Goal: Task Accomplishment & Management: Manage account settings

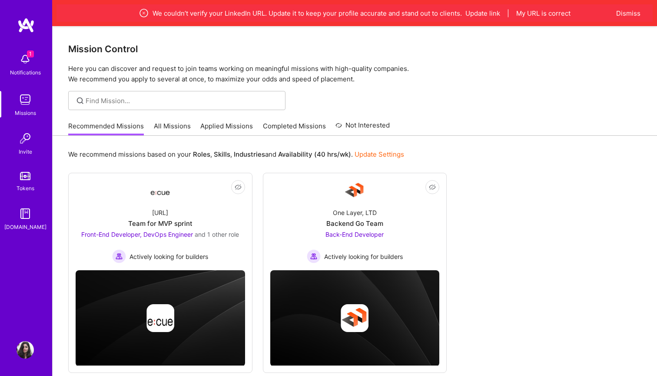
click at [138, 92] on div at bounding box center [176, 100] width 217 height 19
type input "product"
click at [76, 102] on icon at bounding box center [80, 101] width 10 height 10
click at [81, 100] on icon at bounding box center [80, 101] width 10 height 10
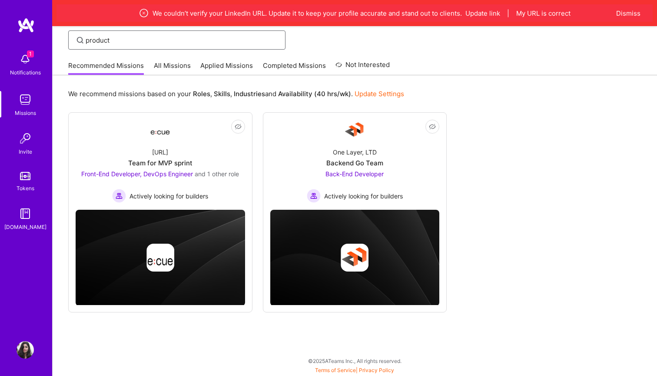
scroll to position [60, 0]
click at [165, 71] on link "All Missions" at bounding box center [172, 68] width 37 height 14
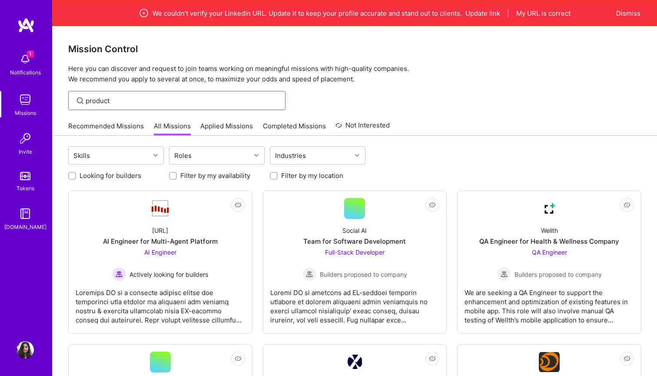
click at [125, 104] on input "product" at bounding box center [182, 100] width 193 height 9
drag, startPoint x: 121, startPoint y: 99, endPoint x: 21, endPoint y: 90, distance: 100.9
click at [216, 155] on div "Roles" at bounding box center [210, 155] width 81 height 17
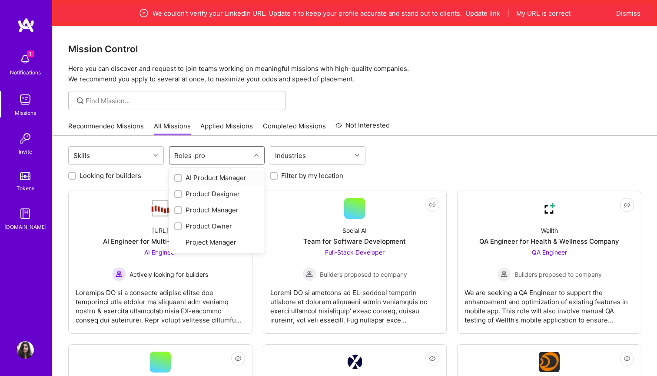
type input "prod"
click at [179, 210] on input "checkbox" at bounding box center [179, 210] width 6 height 6
checkbox input "true"
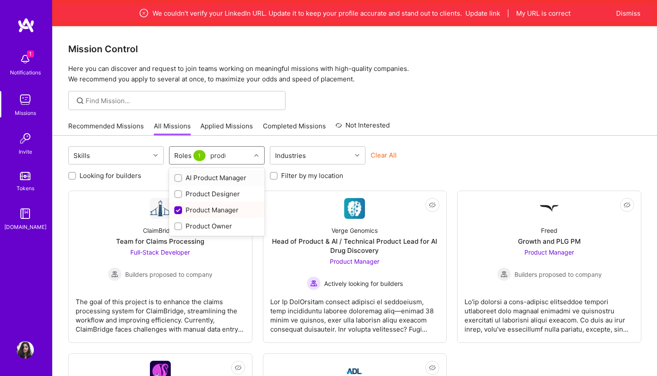
type input "produc"
click at [180, 226] on input "checkbox" at bounding box center [179, 226] width 6 height 6
checkbox input "true"
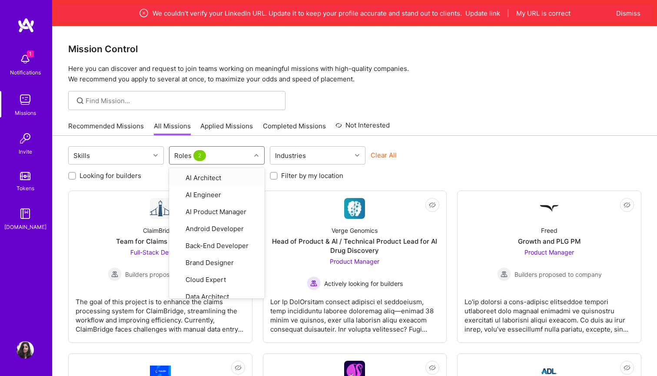
click at [333, 103] on div at bounding box center [355, 100] width 605 height 19
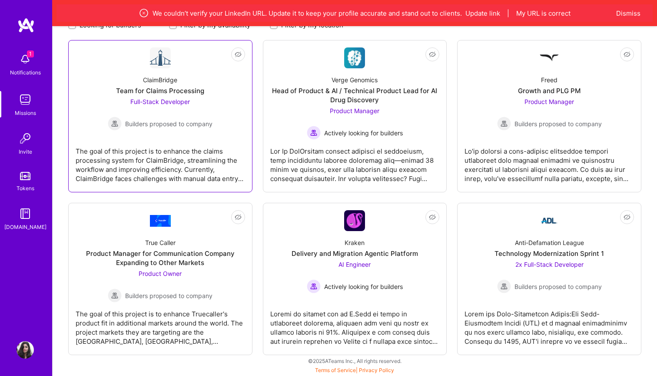
scroll to position [150, 0]
click at [164, 0] on div "We couldn’t verify your LinkedIn URL. Update it to keep your profile accurate a…" at bounding box center [354, 13] width 605 height 26
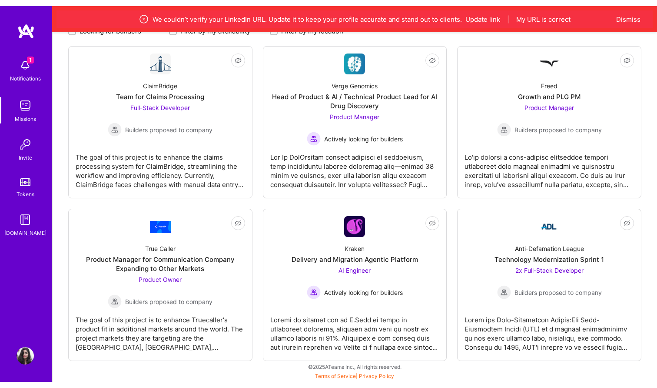
scroll to position [138, 0]
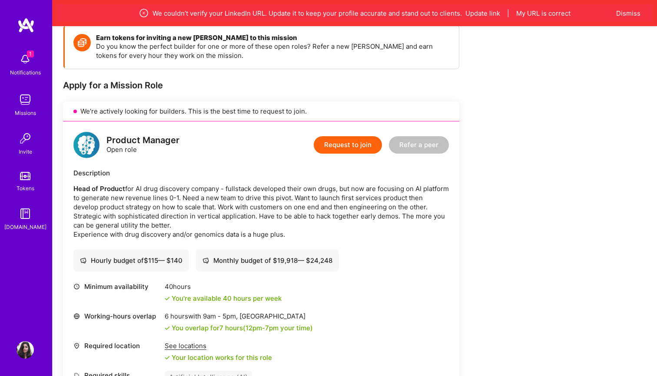
scroll to position [128, 0]
click at [418, 146] on button "Refer a peer" at bounding box center [419, 144] width 60 height 17
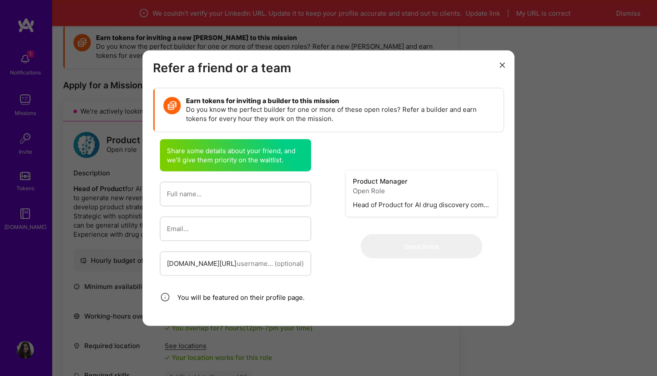
click at [179, 108] on img "modal" at bounding box center [171, 105] width 17 height 17
click at [503, 65] on icon "modal" at bounding box center [502, 64] width 5 height 5
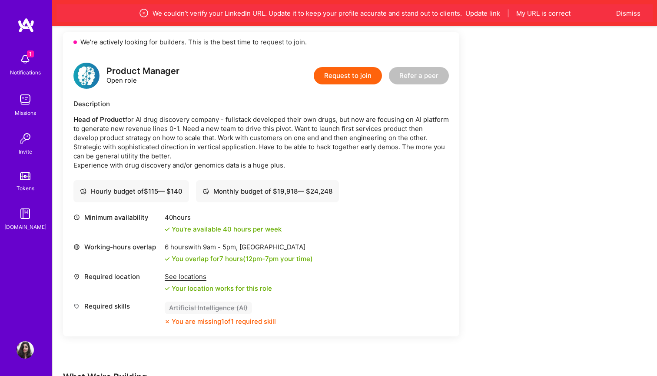
scroll to position [165, 0]
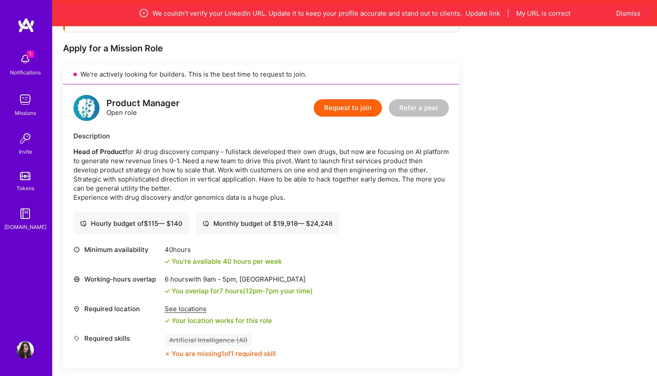
click at [415, 105] on button "Refer a peer" at bounding box center [419, 107] width 60 height 17
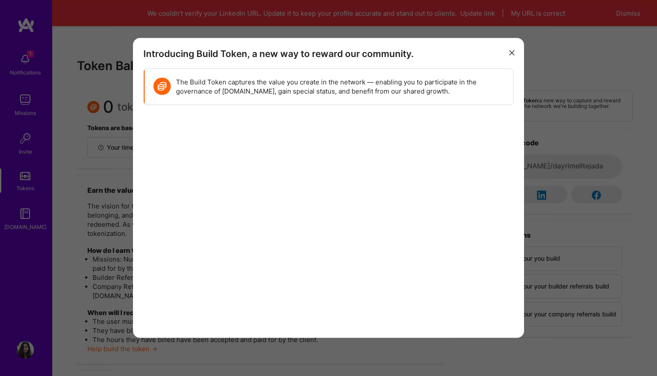
click at [511, 54] on button "modal" at bounding box center [512, 52] width 10 height 14
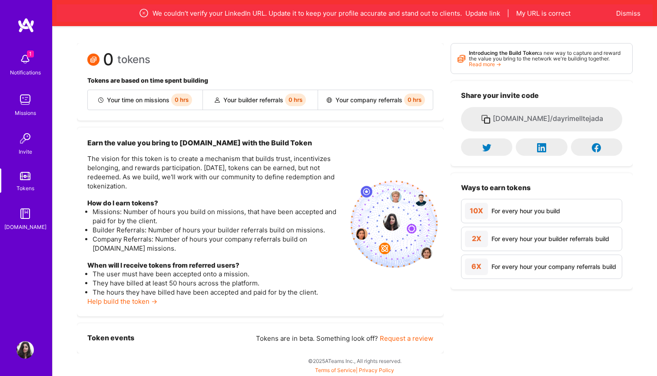
scroll to position [47, 0]
drag, startPoint x: 135, startPoint y: 274, endPoint x: 158, endPoint y: 280, distance: 23.6
click at [158, 280] on ul "The user must have been accepted onto a mission. They have billed at least 50 h…" at bounding box center [215, 283] width 257 height 27
click at [158, 280] on li "They have billed at least 50 hours across the platform." at bounding box center [218, 283] width 251 height 9
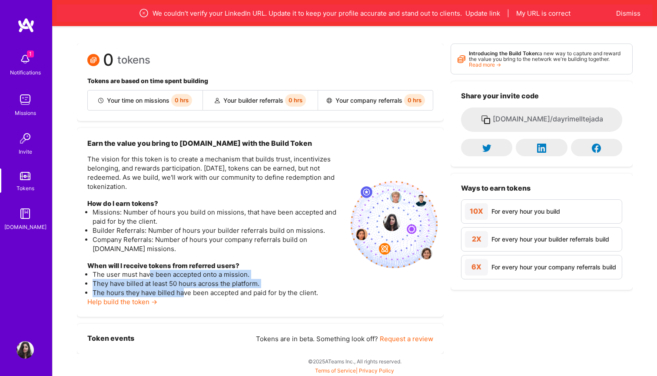
drag, startPoint x: 150, startPoint y: 273, endPoint x: 186, endPoint y: 292, distance: 41.0
click at [186, 291] on ul "The user must have been accepted onto a mission. They have billed at least 50 h…" at bounding box center [215, 283] width 257 height 27
click at [142, 300] on link "Help build the token →" at bounding box center [122, 301] width 70 height 8
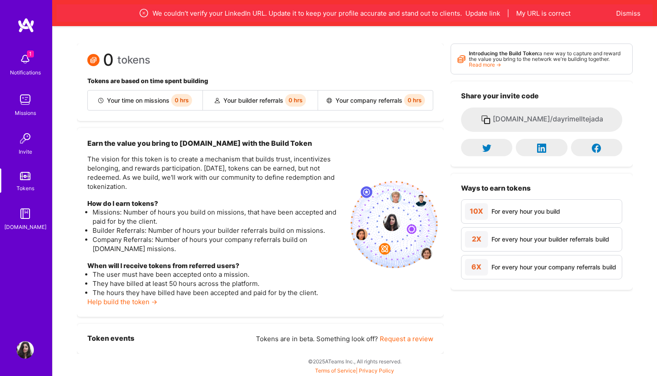
click at [466, 6] on div "We couldn’t verify your LinkedIn URL. Update it to keep your profile accurate a…" at bounding box center [355, 12] width 597 height 17
click at [472, 13] on button "Update link" at bounding box center [483, 13] width 35 height 9
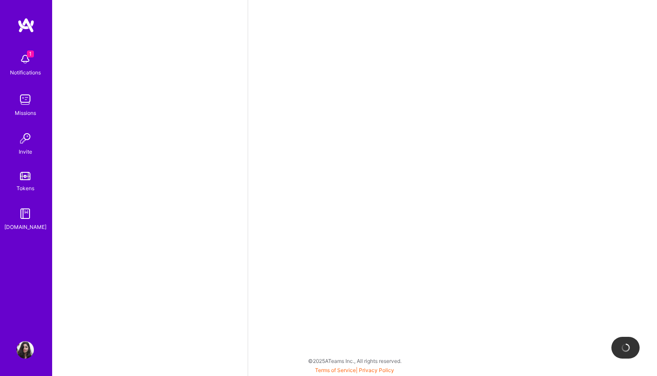
select select "DO"
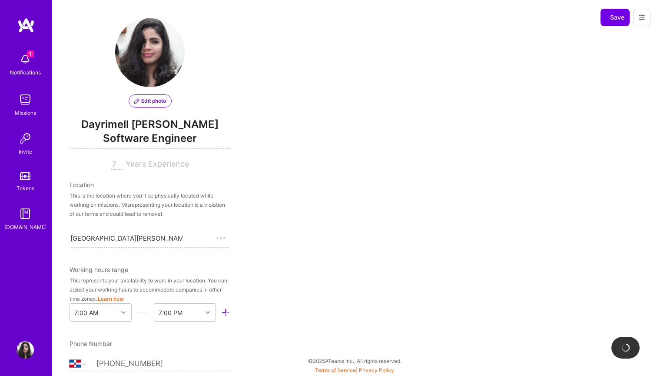
scroll to position [0, 46]
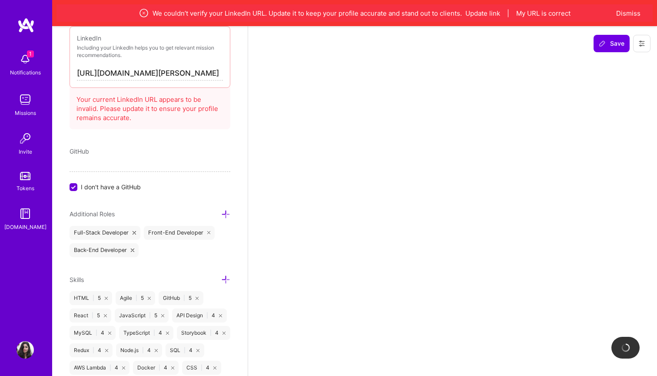
select select "Right Now"
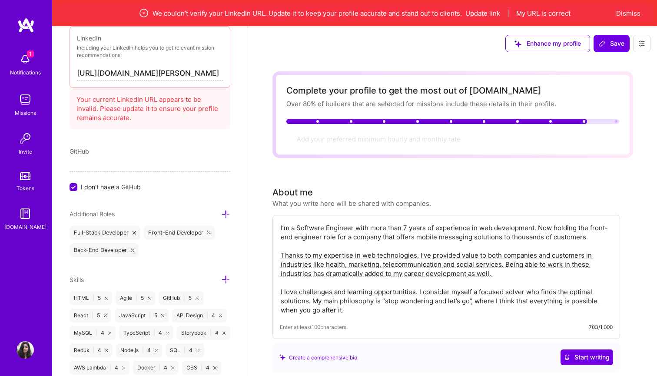
drag, startPoint x: 215, startPoint y: 73, endPoint x: 290, endPoint y: 81, distance: 74.8
type input "https://linkedin.com/in/dayrimell-tejada"
click at [605, 45] on icon at bounding box center [602, 43] width 7 height 7
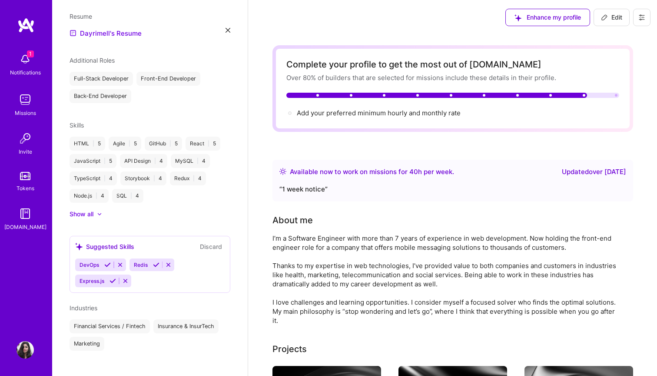
scroll to position [0, 0]
click at [33, 173] on link "Tokens" at bounding box center [25, 180] width 54 height 24
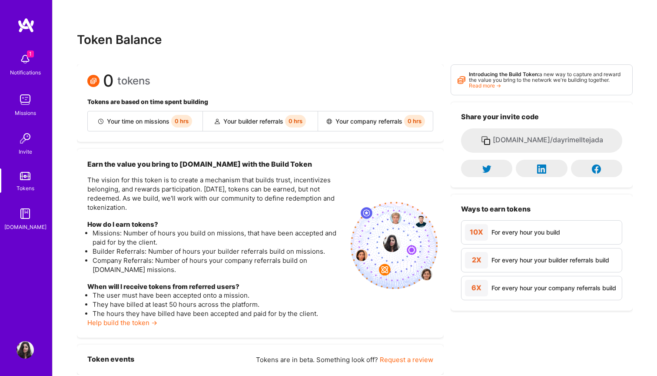
click at [198, 119] on div "Your time on missions 0 hrs" at bounding box center [145, 121] width 115 height 20
click at [184, 119] on span "0 hrs" at bounding box center [181, 121] width 21 height 13
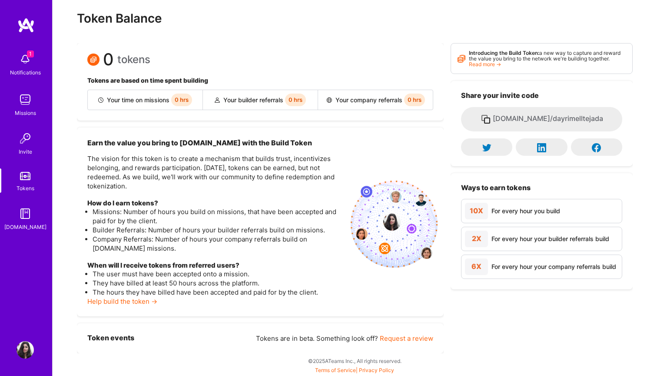
scroll to position [21, 0]
